Goal: Task Accomplishment & Management: Use online tool/utility

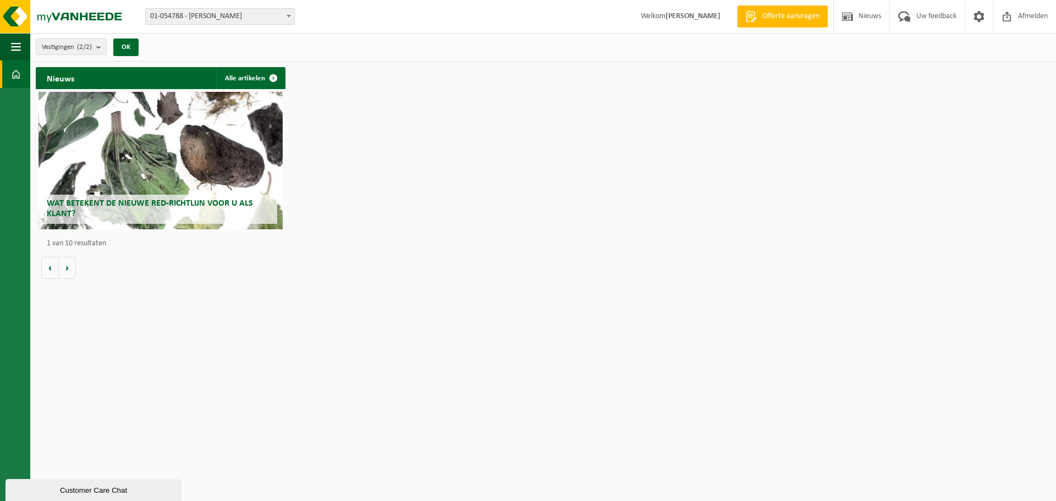
click at [288, 15] on b at bounding box center [289, 16] width 4 height 3
select select "95460"
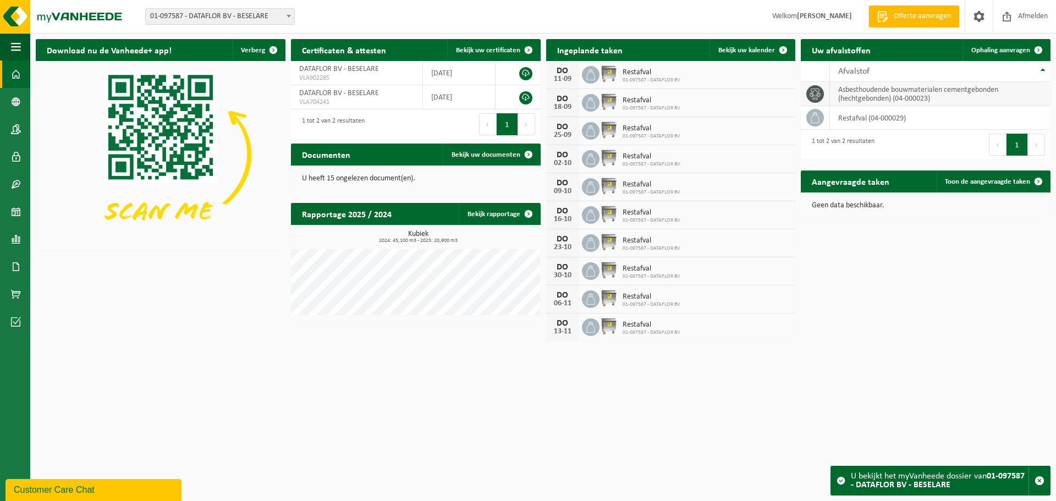
click at [820, 96] on icon at bounding box center [814, 94] width 11 height 11
click at [858, 91] on td "asbesthoudende bouwmaterialen cementgebonden (hechtgebonden) (04-000023)" at bounding box center [940, 94] width 221 height 24
click at [1014, 52] on span "Ophaling aanvragen" at bounding box center [1000, 50] width 59 height 7
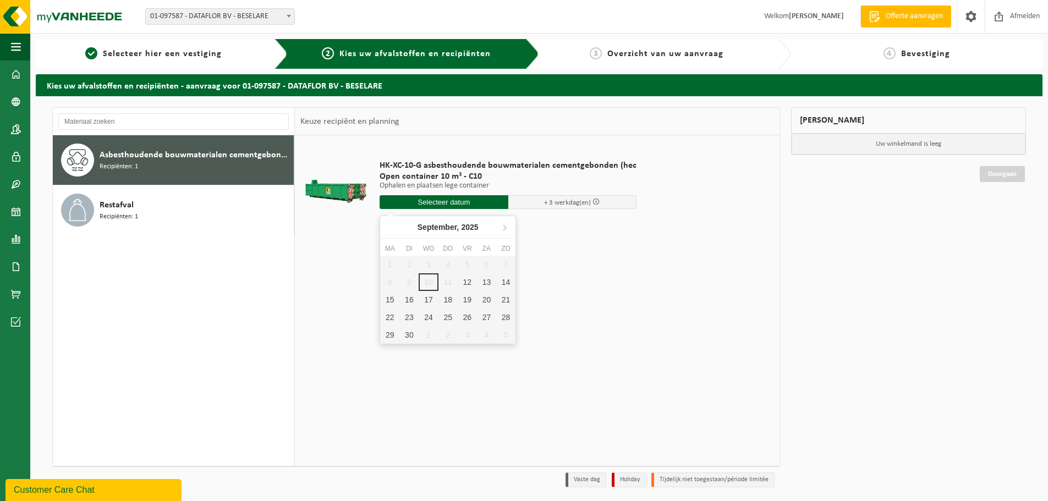
click at [466, 199] on input "text" at bounding box center [443, 202] width 129 height 14
click at [461, 283] on div "12" at bounding box center [467, 282] width 19 height 18
type input "Van 2025-09-12"
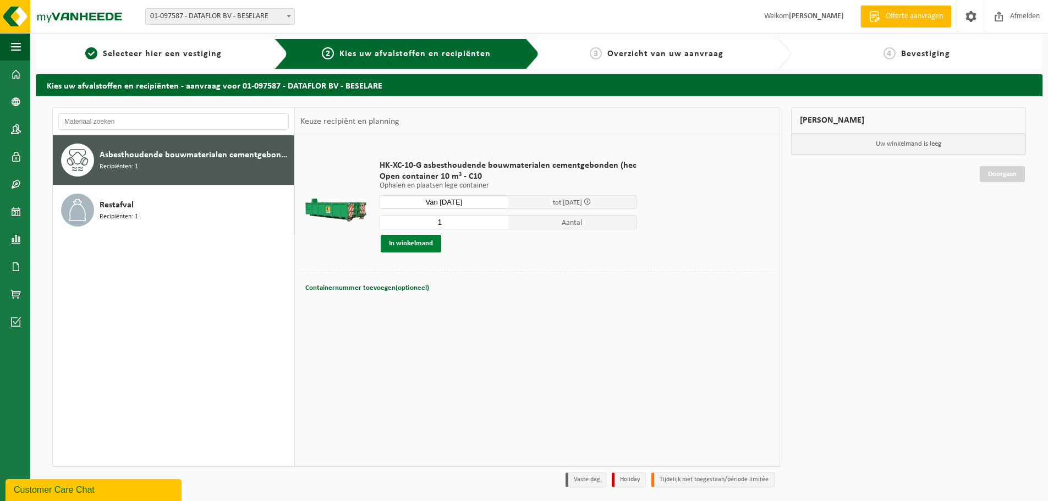
click at [414, 243] on button "In winkelmand" at bounding box center [411, 244] width 60 height 18
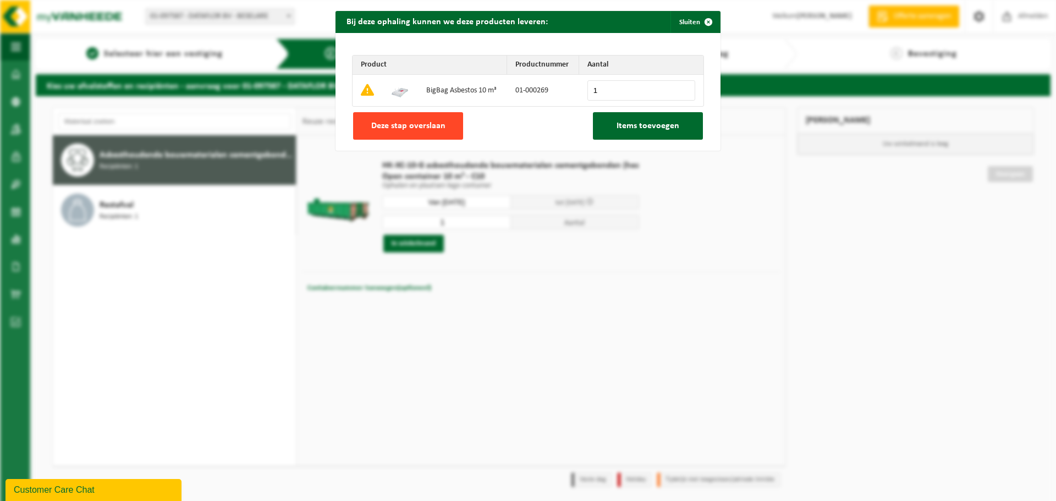
click at [410, 124] on span "Deze stap overslaan" at bounding box center [408, 126] width 74 height 9
type input "0"
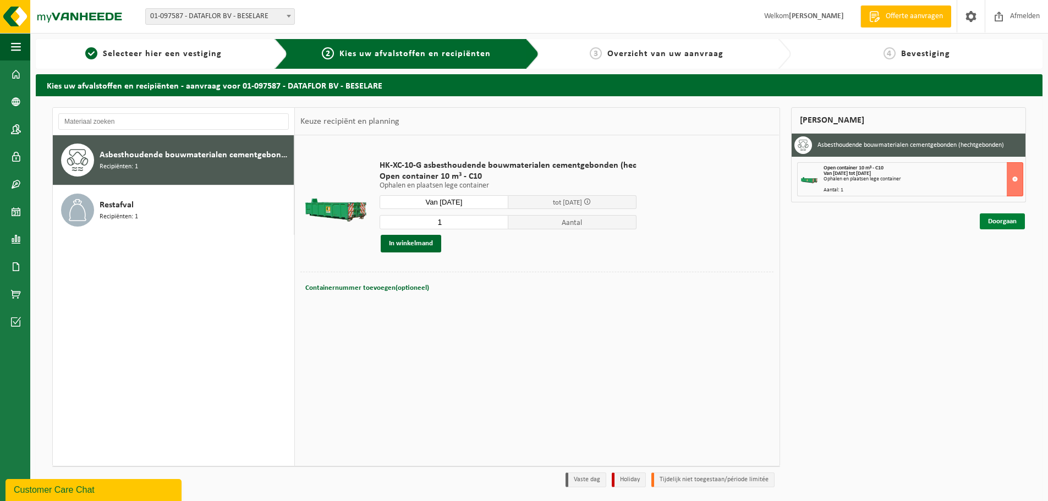
click at [1000, 215] on link "Doorgaan" at bounding box center [1001, 221] width 45 height 16
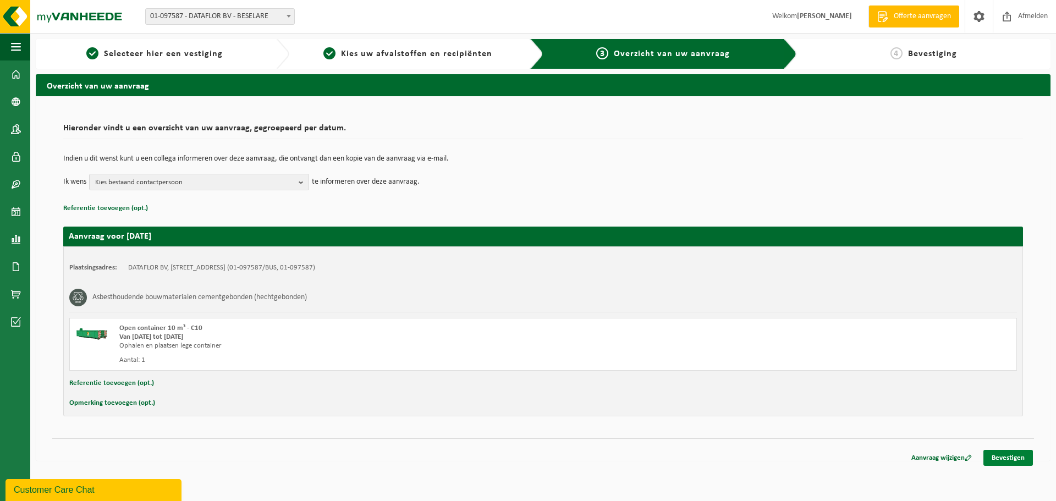
click at [1004, 458] on link "Bevestigen" at bounding box center [1007, 458] width 49 height 16
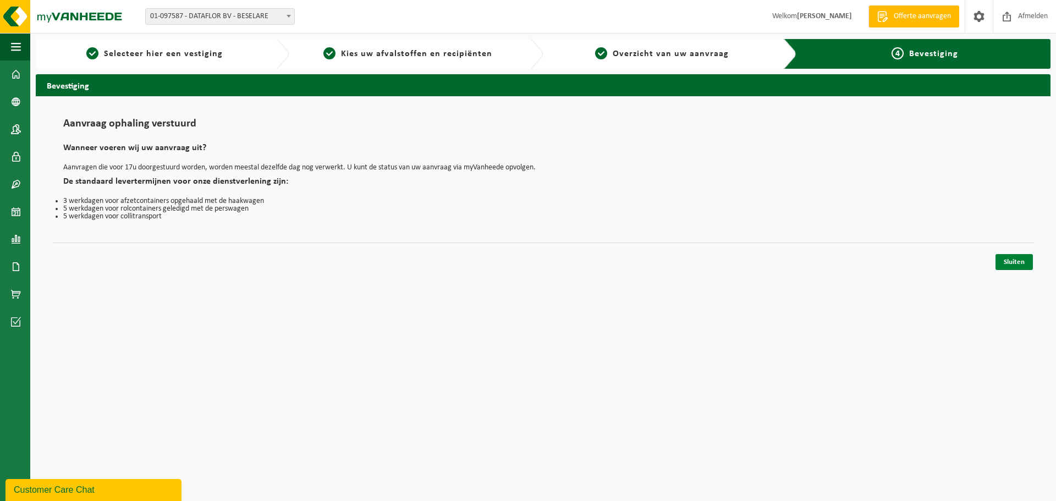
click at [1011, 260] on link "Sluiten" at bounding box center [1013, 262] width 37 height 16
